Goal: Information Seeking & Learning: Learn about a topic

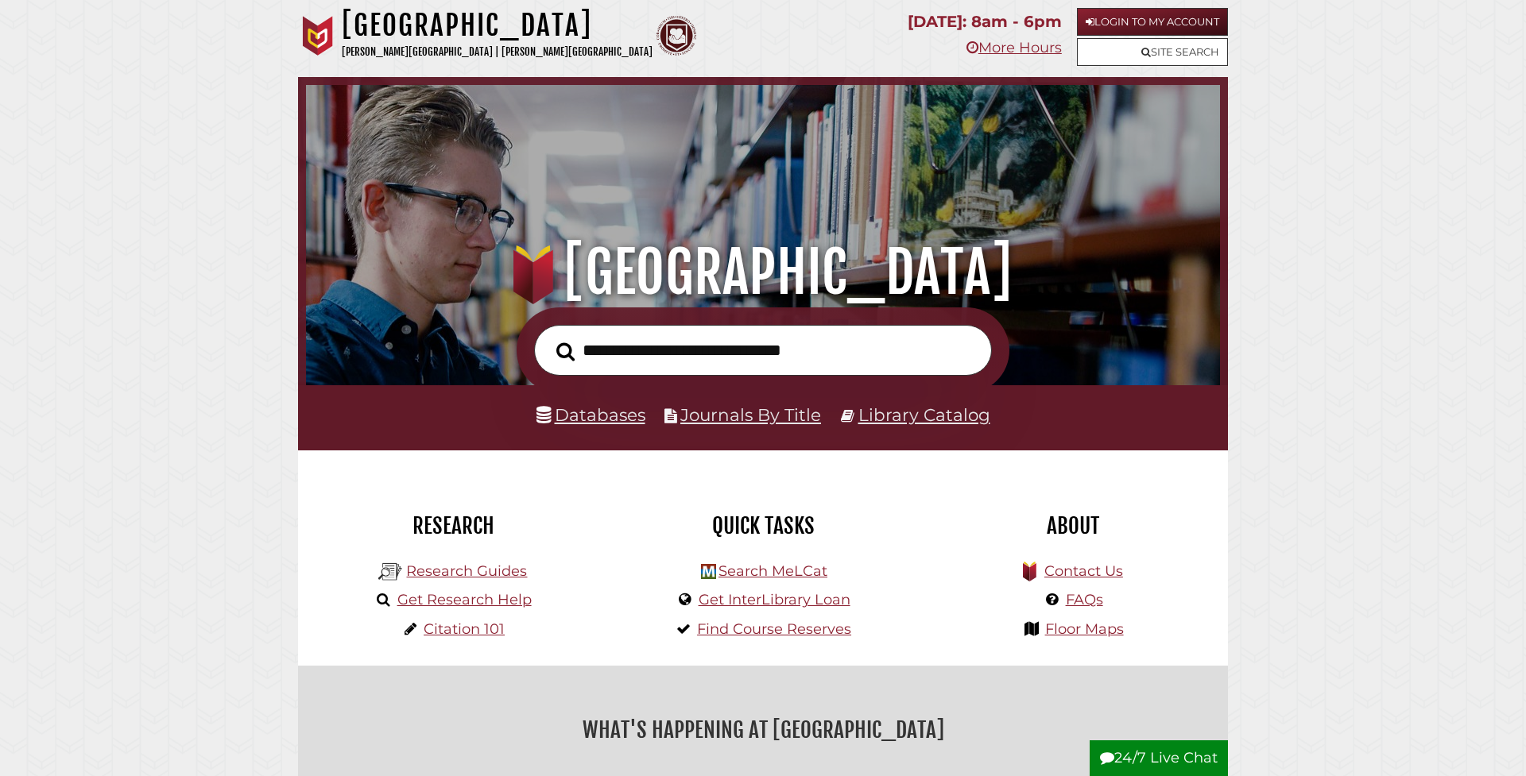
scroll to position [302, 906]
click at [606, 418] on link "Databases" at bounding box center [590, 414] width 109 height 21
click at [704, 353] on input "text" at bounding box center [763, 351] width 458 height 52
click at [1154, 17] on link "Login to My Account" at bounding box center [1152, 22] width 151 height 28
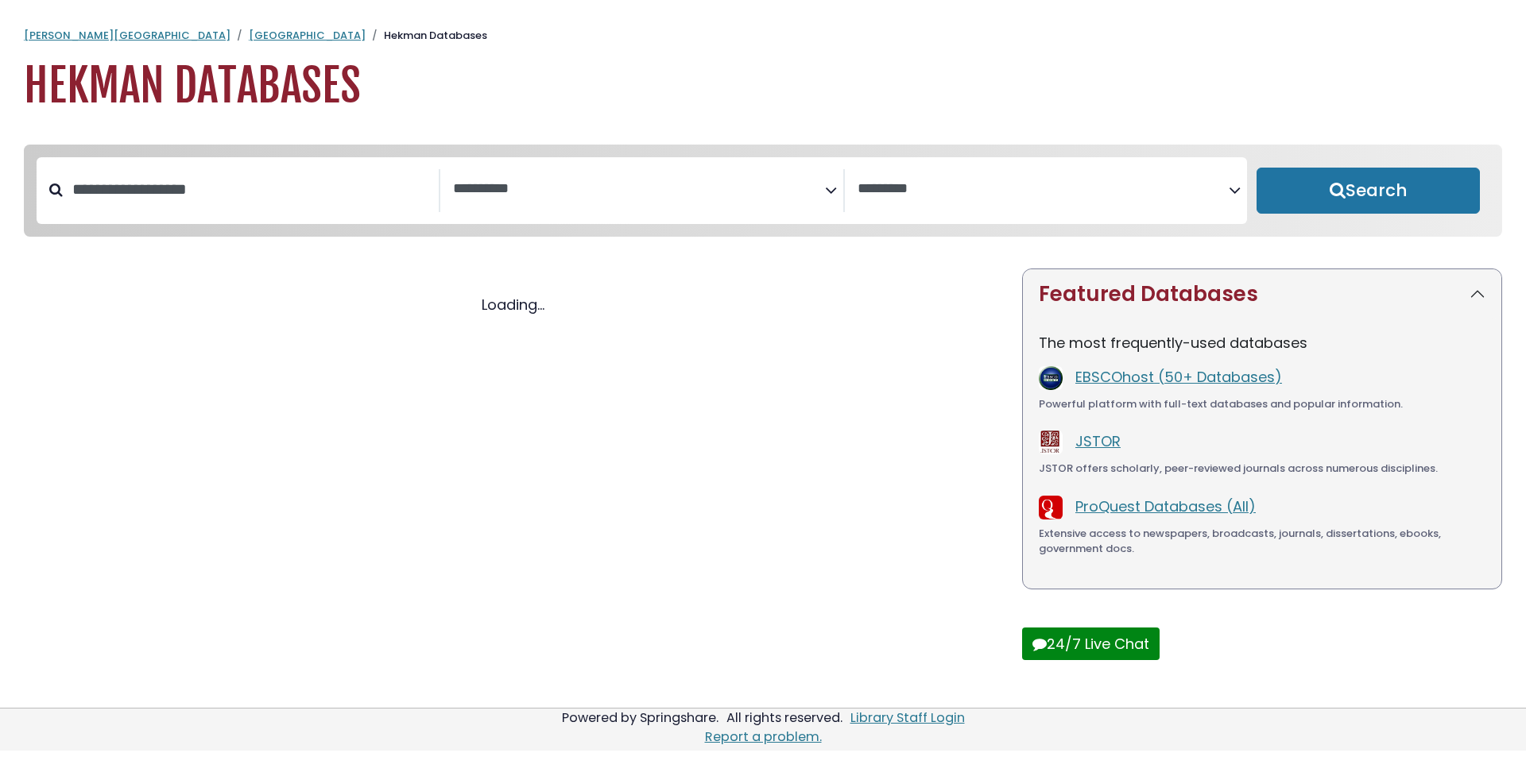
select select "Database Subject Filter"
select select "Database Vendors Filter"
select select "Database Subject Filter"
select select "Database Vendors Filter"
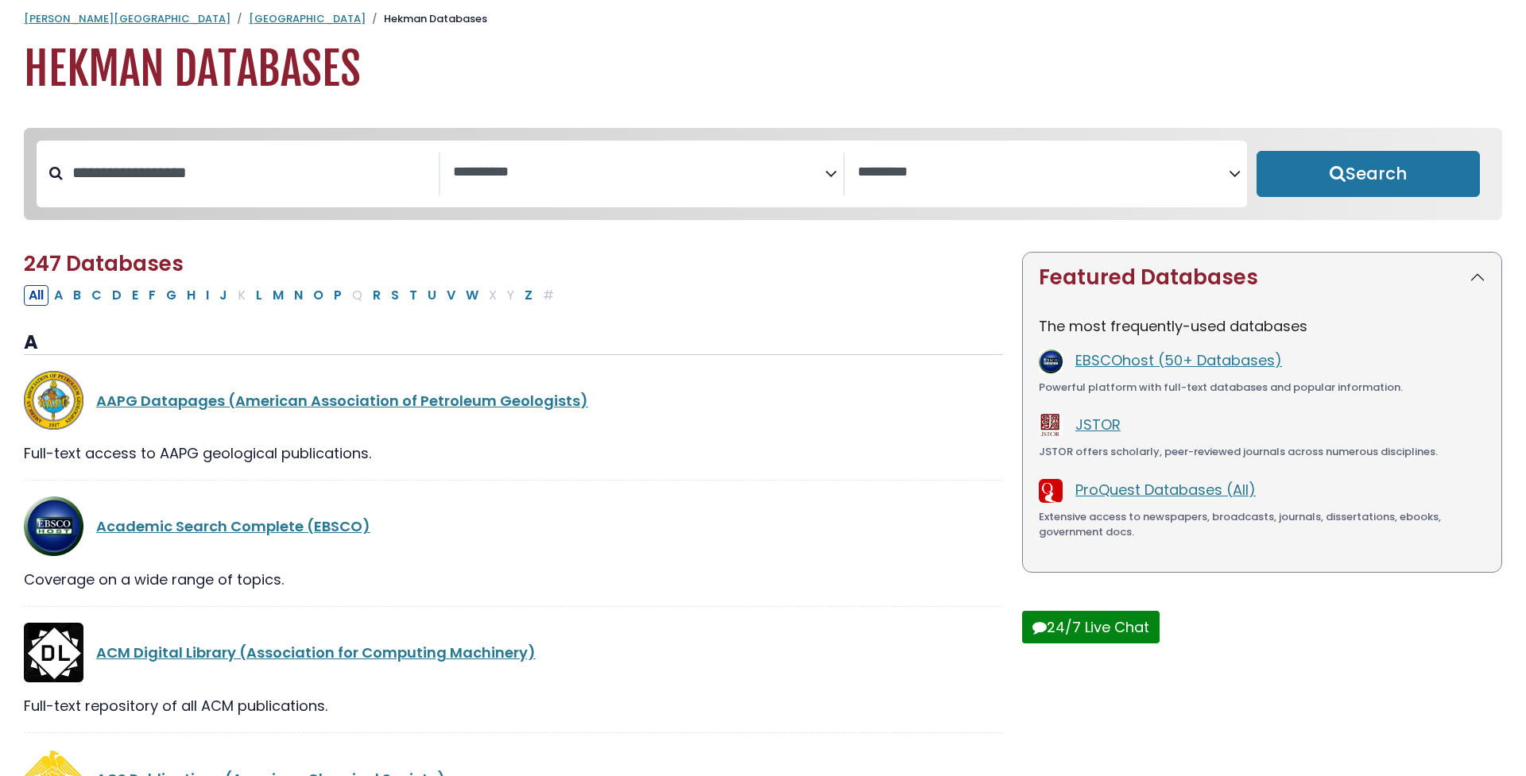
scroll to position [21, 0]
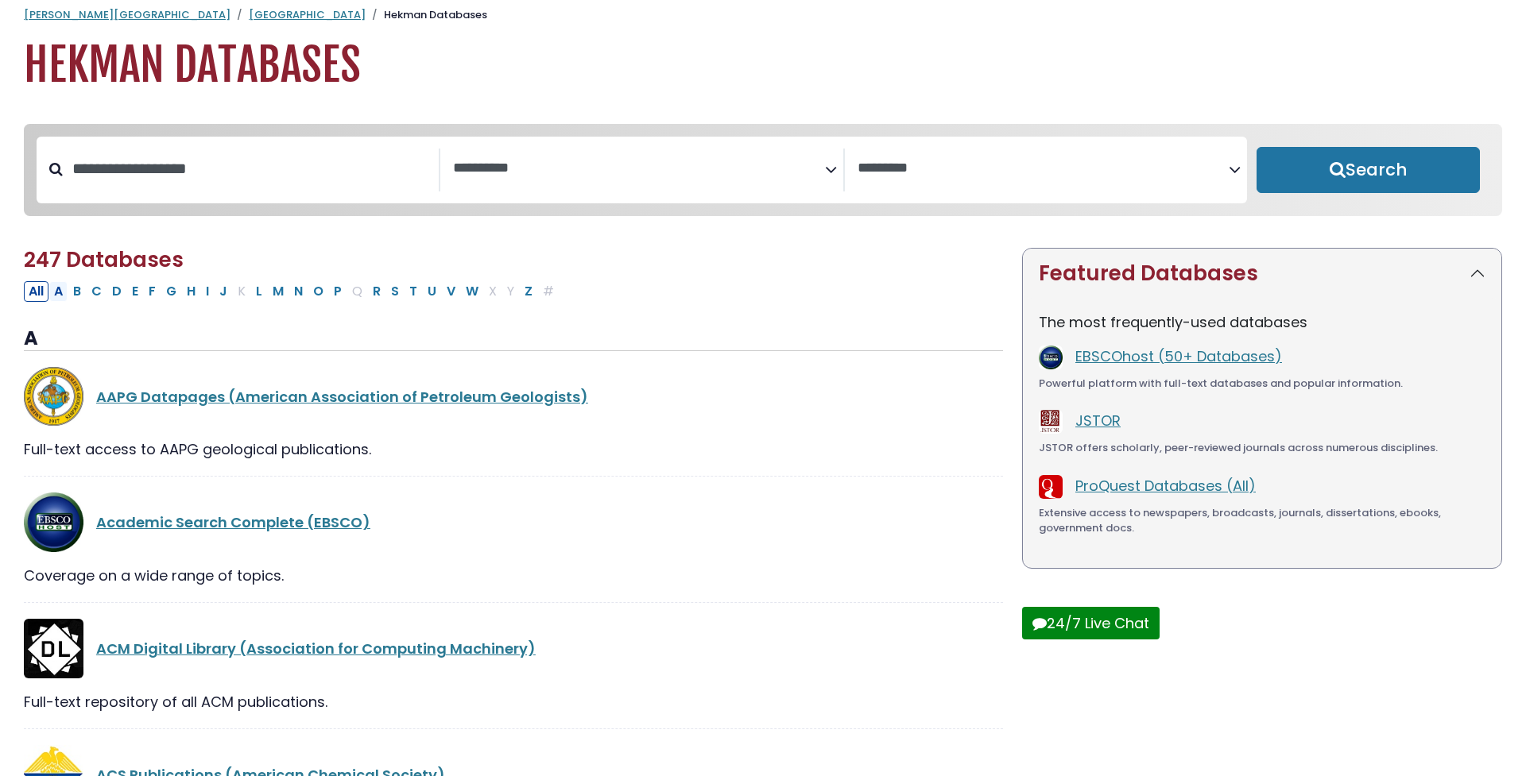
click at [60, 294] on button "A" at bounding box center [58, 291] width 18 height 21
select select "Database Subject Filter"
select select "Database Vendors Filter"
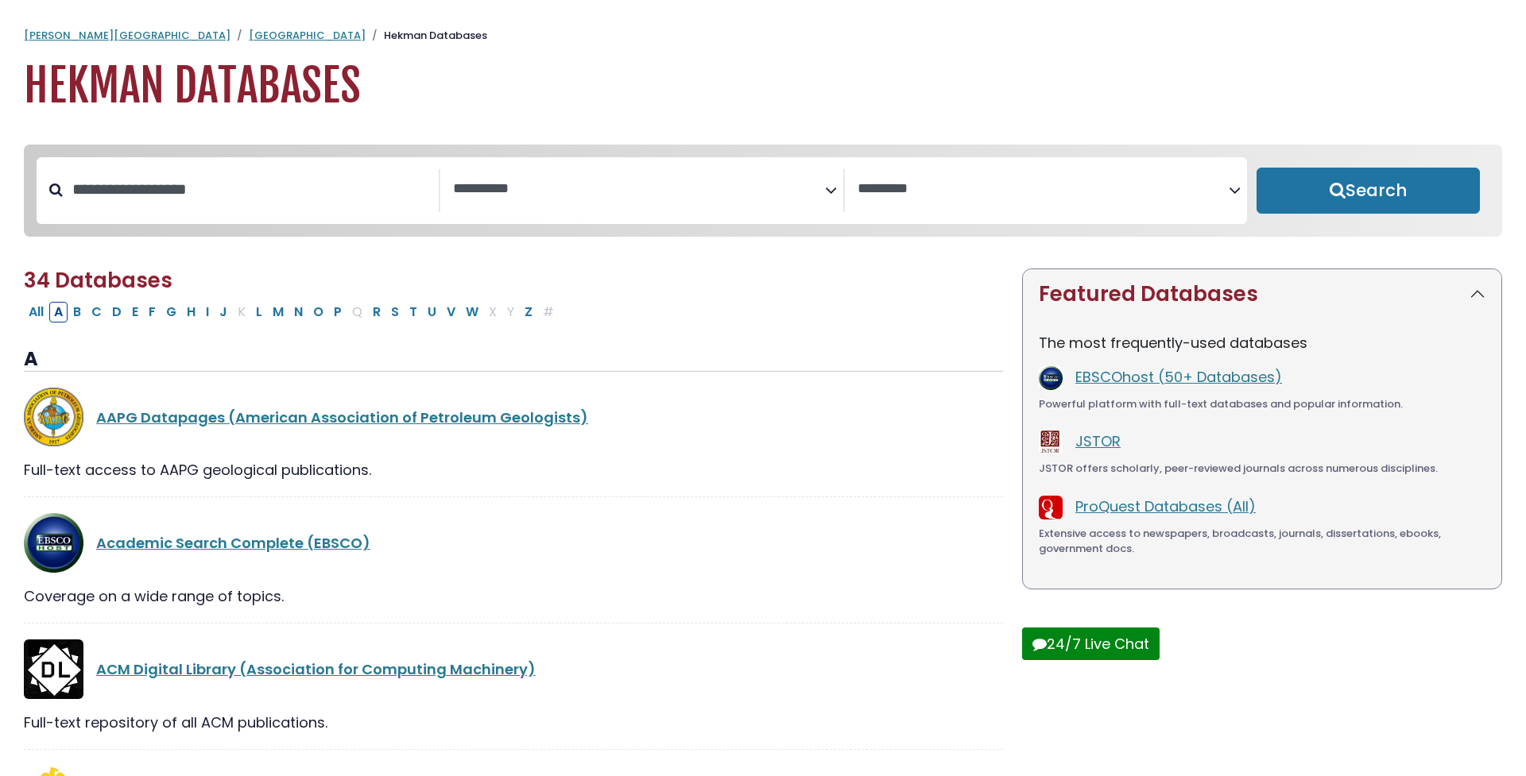
select select "Database Subject Filter"
select select "Database Vendors Filter"
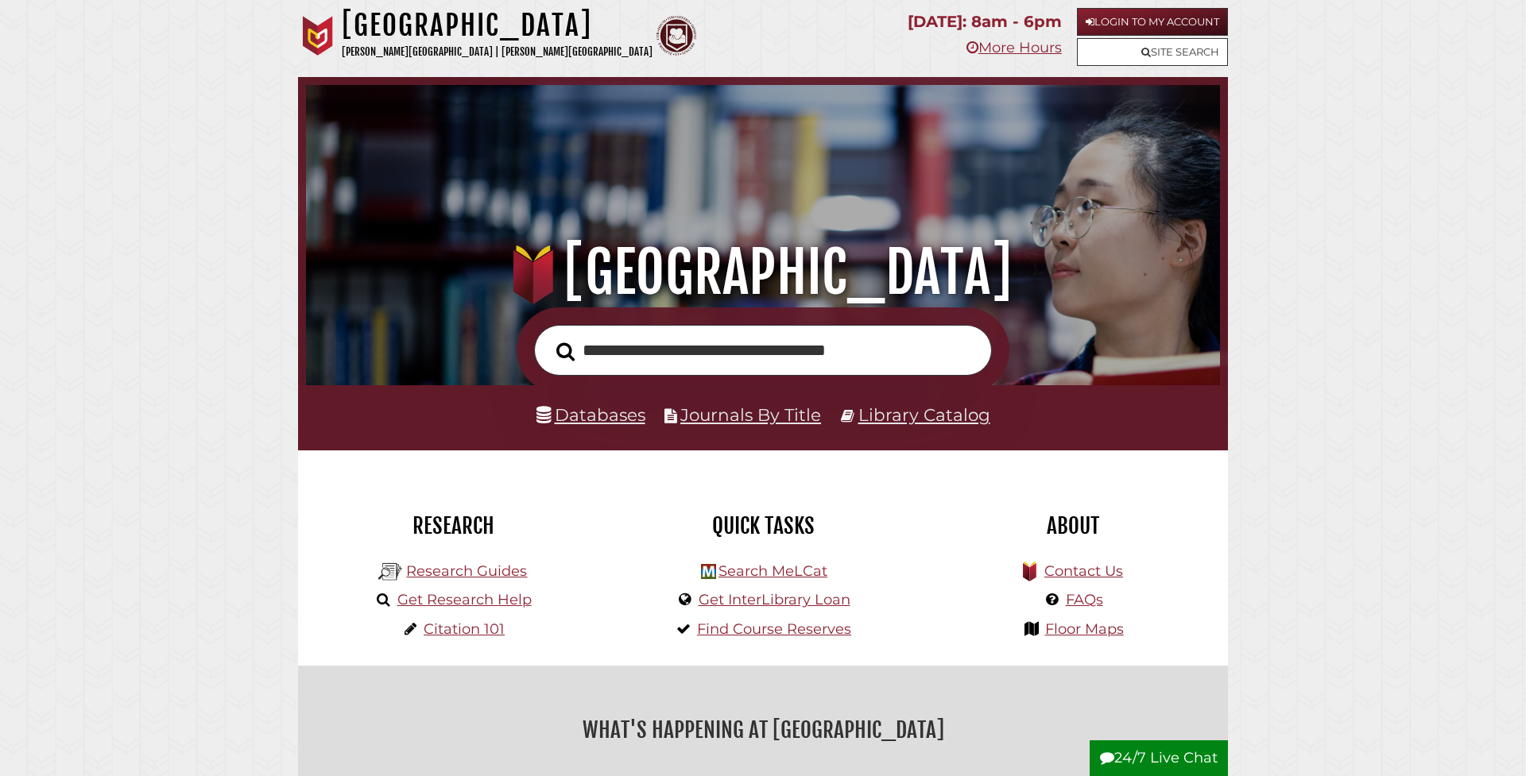
click at [565, 350] on button "Search" at bounding box center [565, 352] width 34 height 29
click at [730, 351] on input "**********" at bounding box center [763, 351] width 458 height 52
type input "**********"
click at [565, 350] on button "Search" at bounding box center [565, 352] width 34 height 29
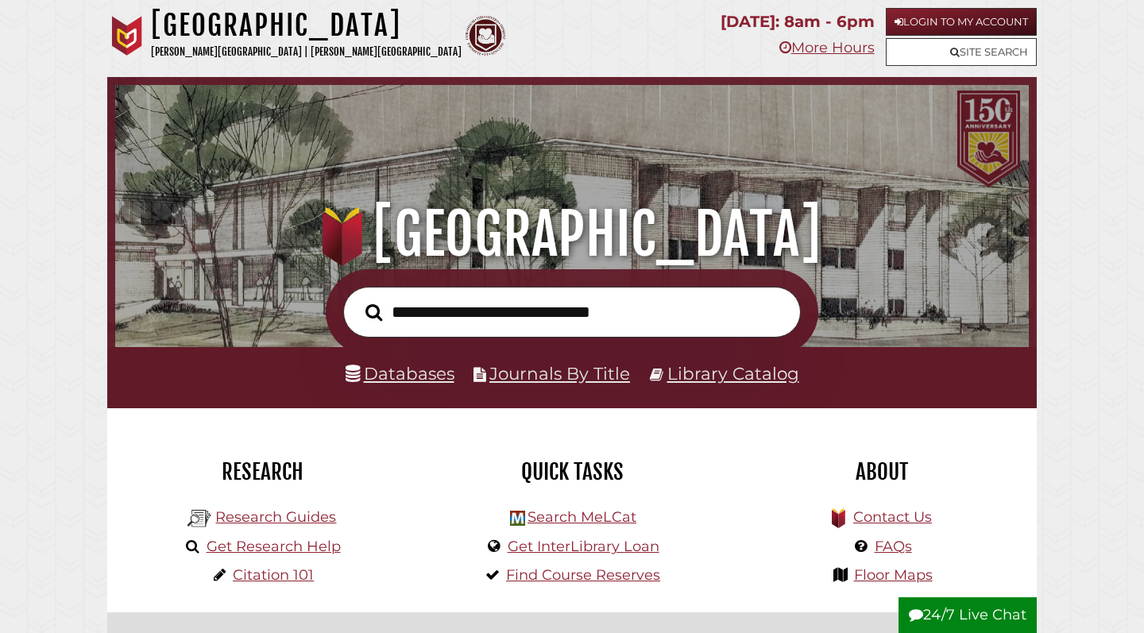
scroll to position [302, 906]
click at [655, 130] on div ".heklogo-cls-1 { fill: url(#linear-gradient); } .heklogo-cls-1, .heklogo-cls-2,…" at bounding box center [572, 173] width 930 height 192
click at [412, 374] on link "Databases" at bounding box center [400, 373] width 109 height 21
click at [485, 313] on input "text" at bounding box center [572, 313] width 458 height 52
type input "**********"
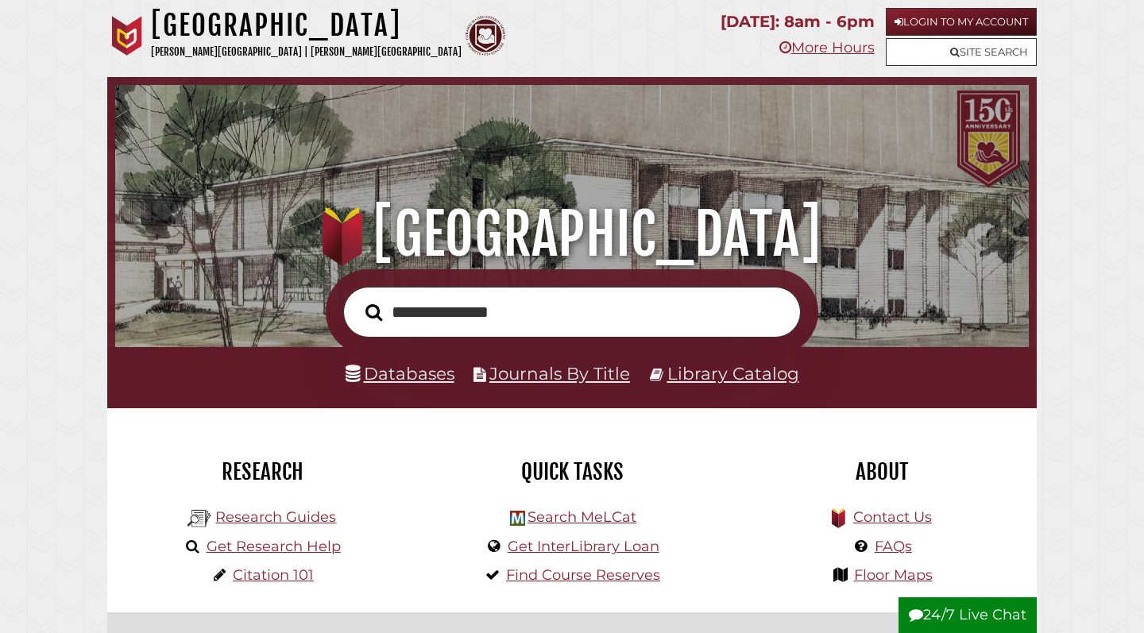
click at [373, 311] on button "Search" at bounding box center [374, 313] width 33 height 26
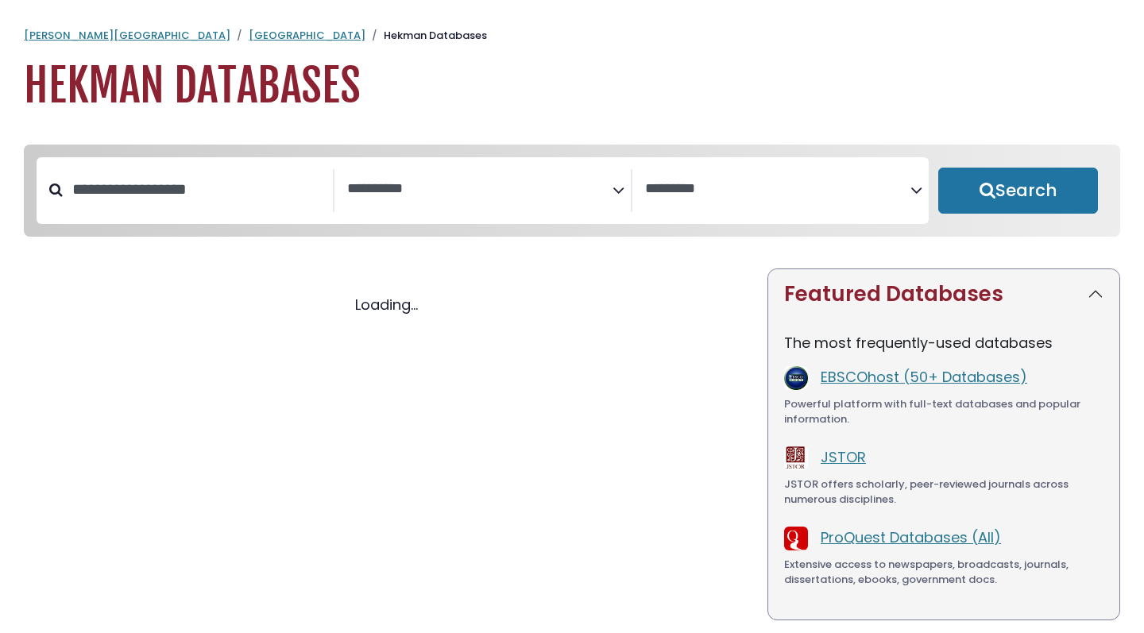
select select "Database Subject Filter"
select select "Database Vendors Filter"
select select "Database Subject Filter"
select select "Database Vendors Filter"
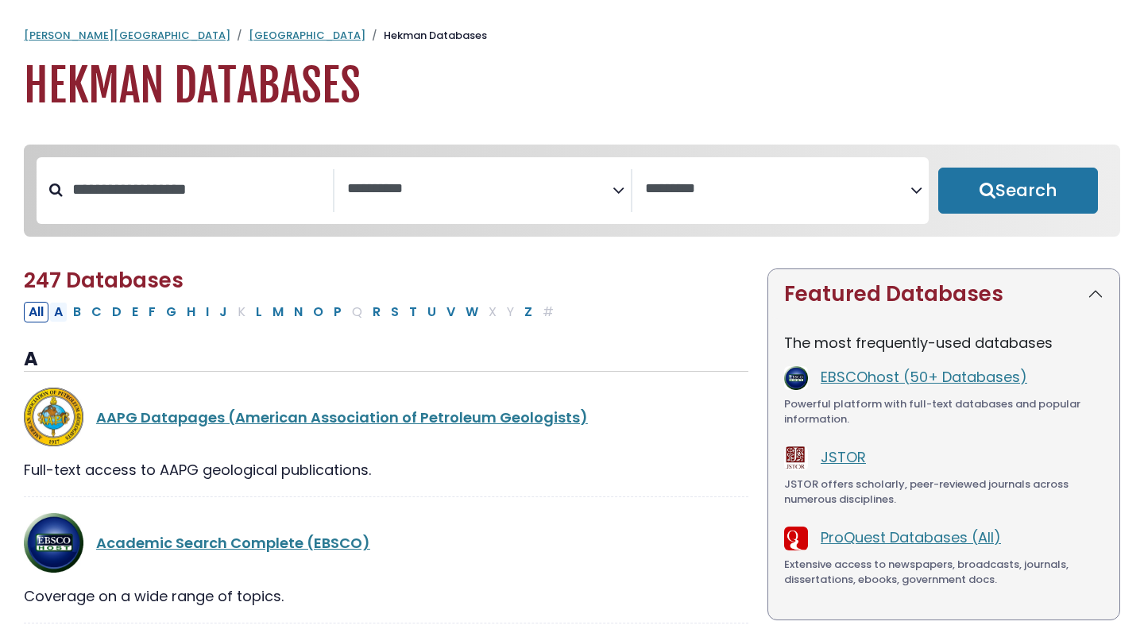
click at [60, 317] on button "A" at bounding box center [58, 312] width 18 height 21
select select "Database Subject Filter"
select select "Database Vendors Filter"
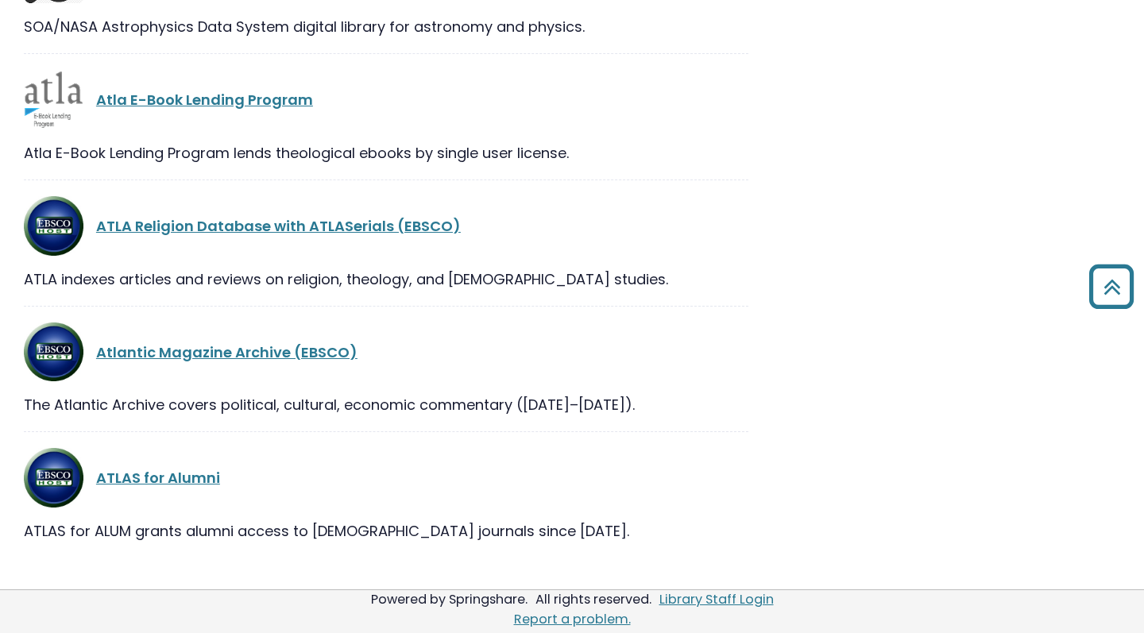
scroll to position [4218, 0]
click at [147, 226] on link "ATLA Religion Database with ATLASerials (EBSCO)" at bounding box center [278, 226] width 365 height 20
select select "Database Subject Filter"
select select "Database Vendors Filter"
